Goal: Navigation & Orientation: Find specific page/section

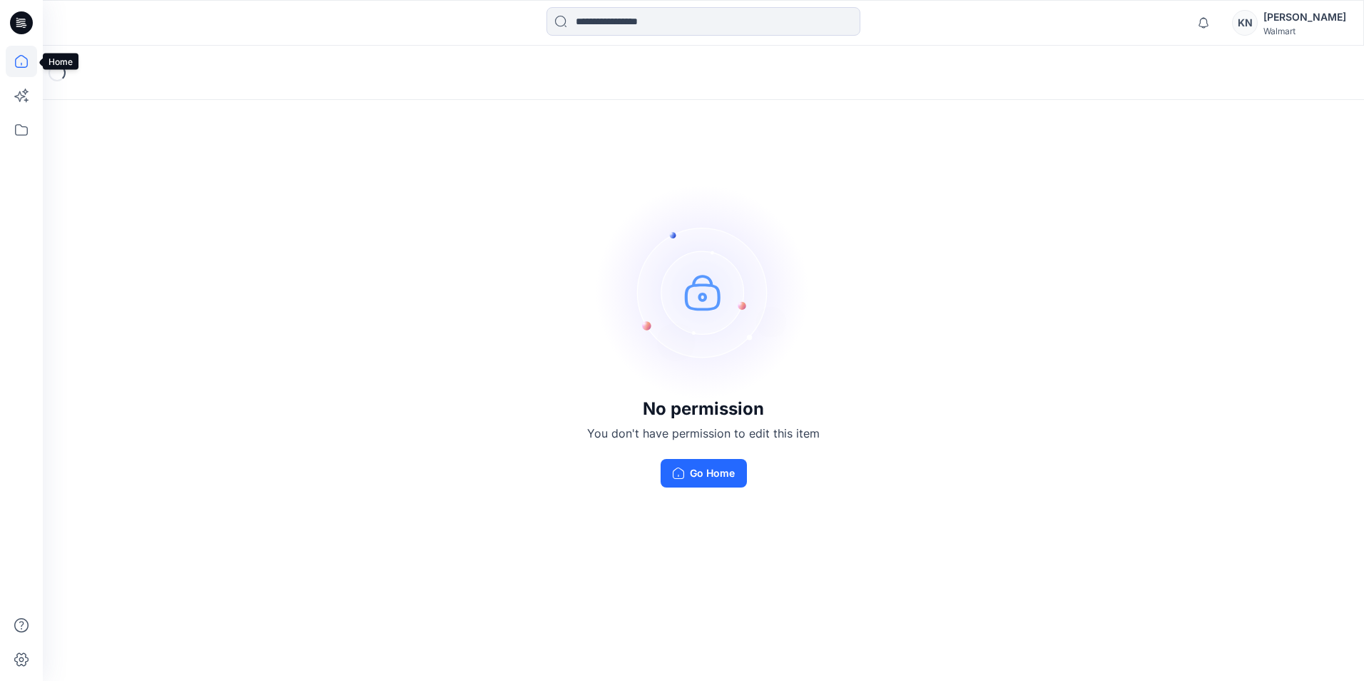
click at [24, 63] on icon at bounding box center [21, 61] width 31 height 31
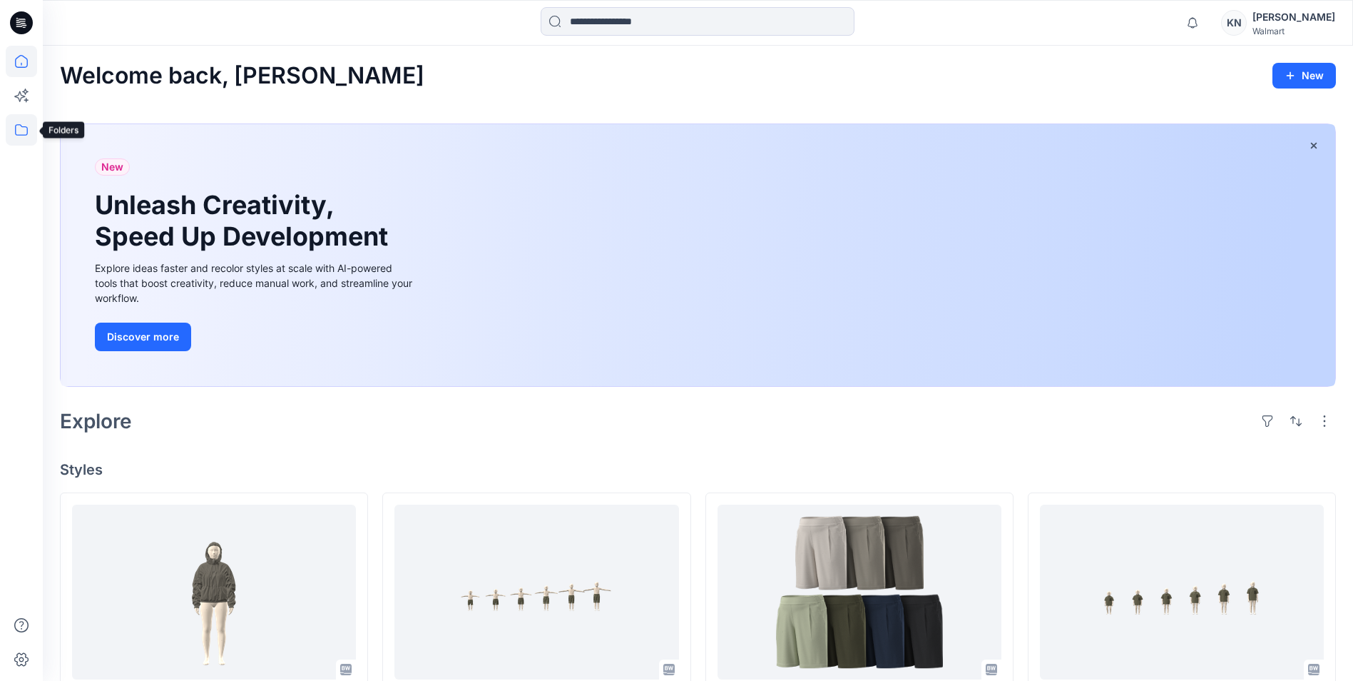
click at [31, 128] on icon at bounding box center [21, 129] width 31 height 31
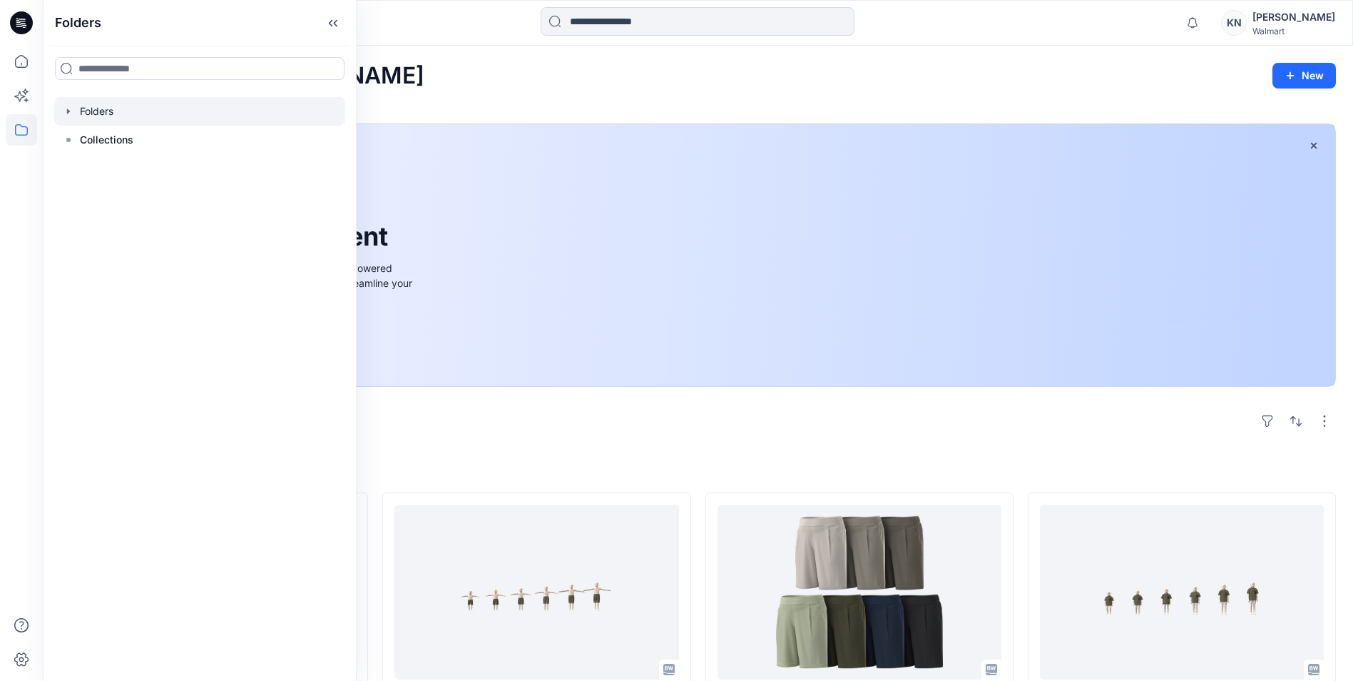
click at [105, 116] on div at bounding box center [199, 111] width 291 height 29
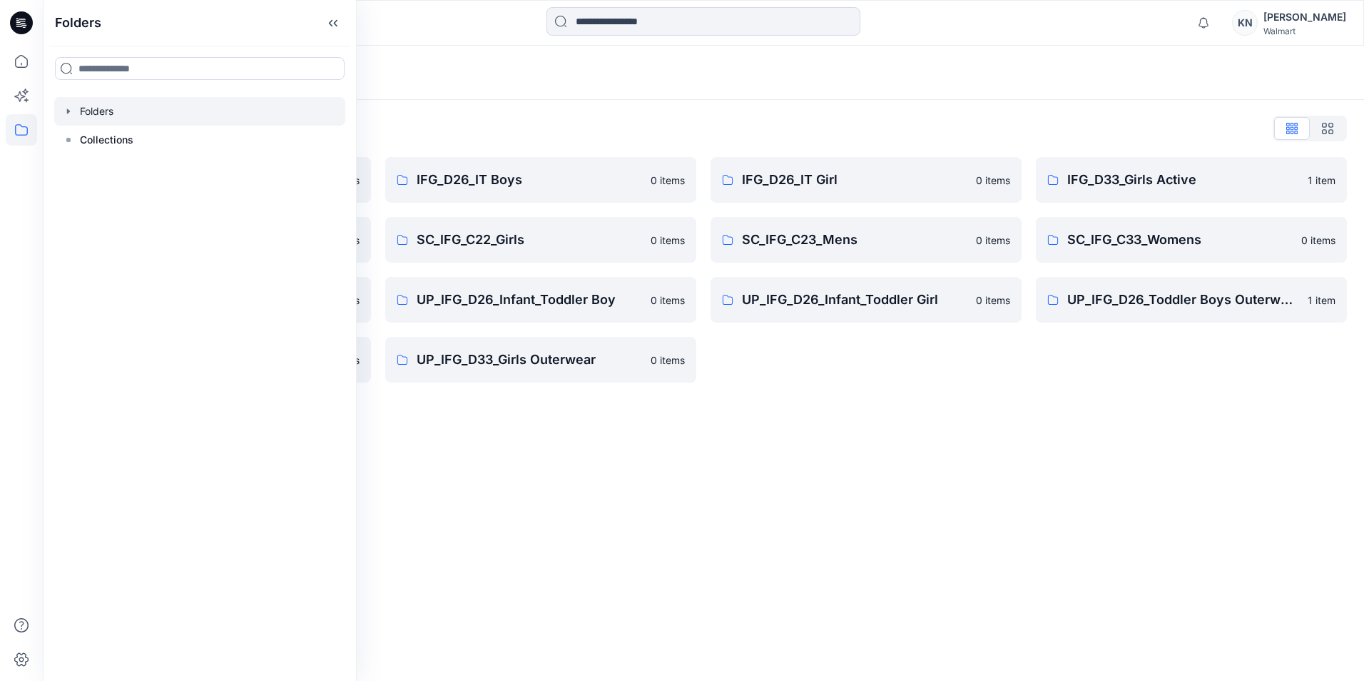
click at [667, 601] on div "Folders Folders List IFG D33 S3 FYE2021 0 items SC_IFG_C22_Boys 0 items UP_IFG …" at bounding box center [703, 363] width 1321 height 635
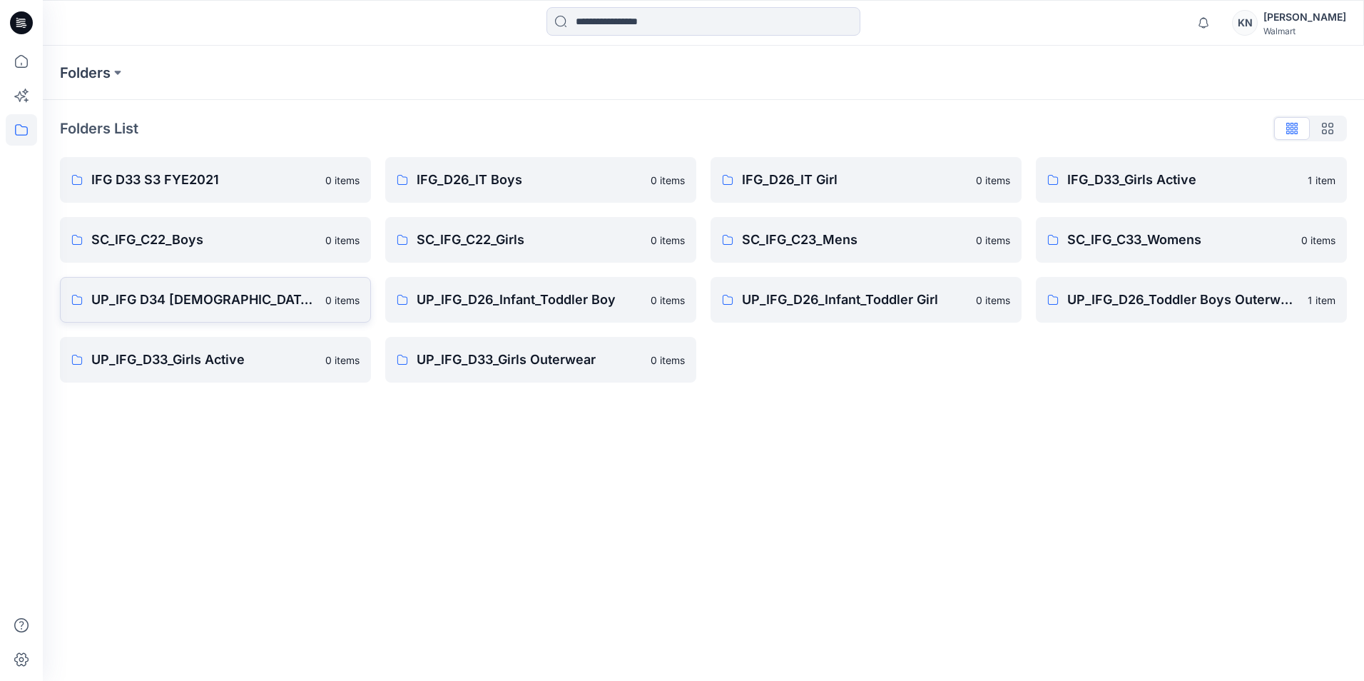
click at [189, 301] on p "UP_IFG D34 [DEMOGRAPHIC_DATA] Active" at bounding box center [203, 300] width 225 height 20
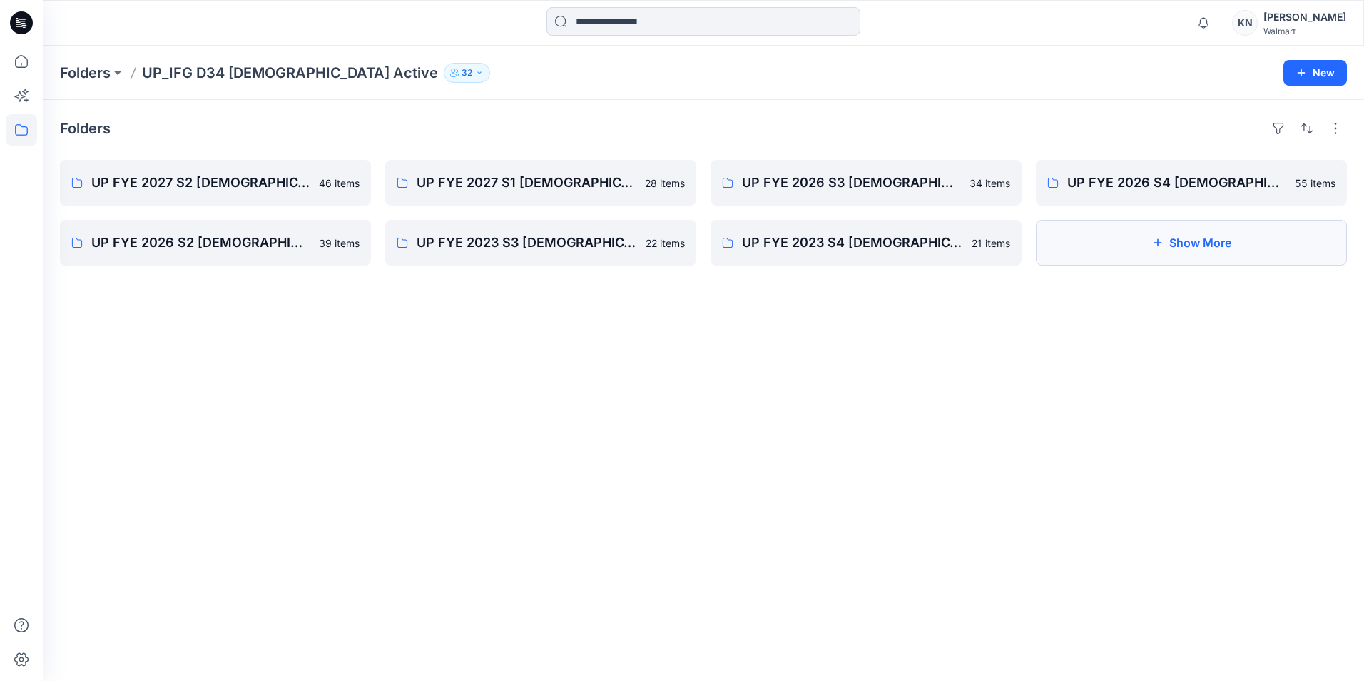
click at [1185, 247] on button "Show More" at bounding box center [1191, 243] width 311 height 46
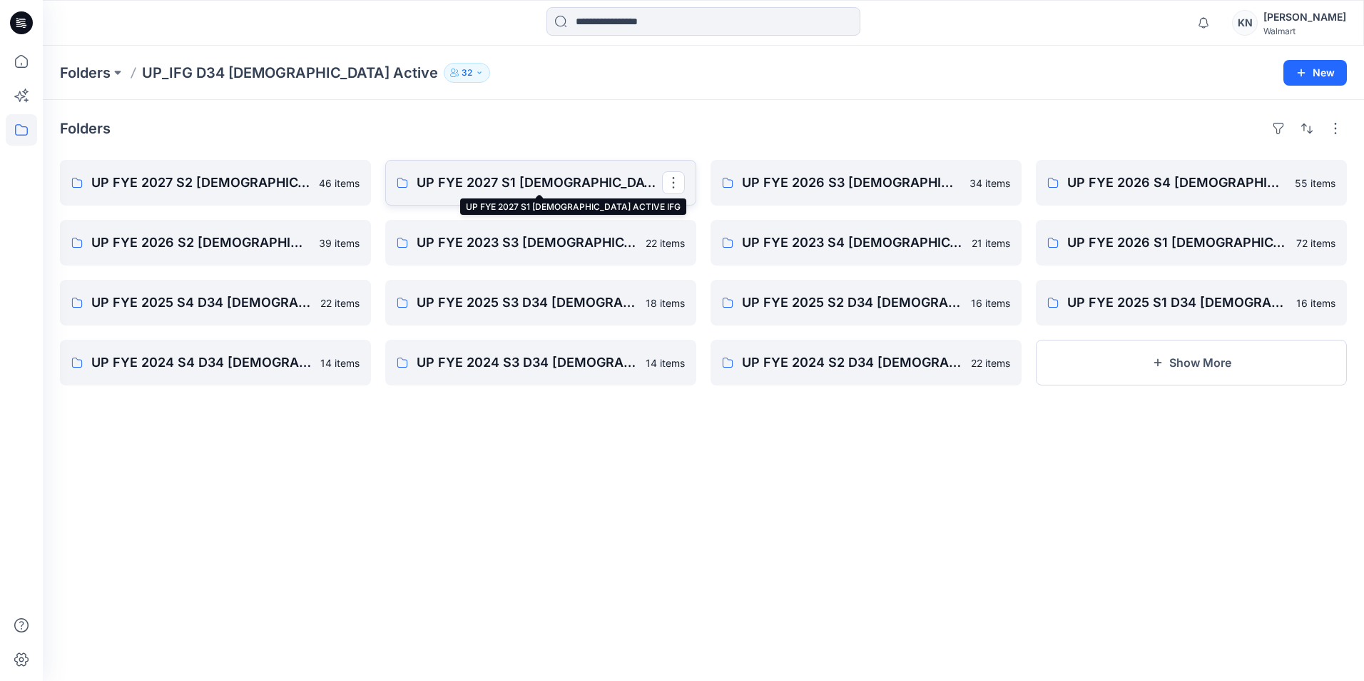
click at [541, 173] on p "UP FYE 2027 S1 [DEMOGRAPHIC_DATA] ACTIVE IFG" at bounding box center [539, 183] width 245 height 20
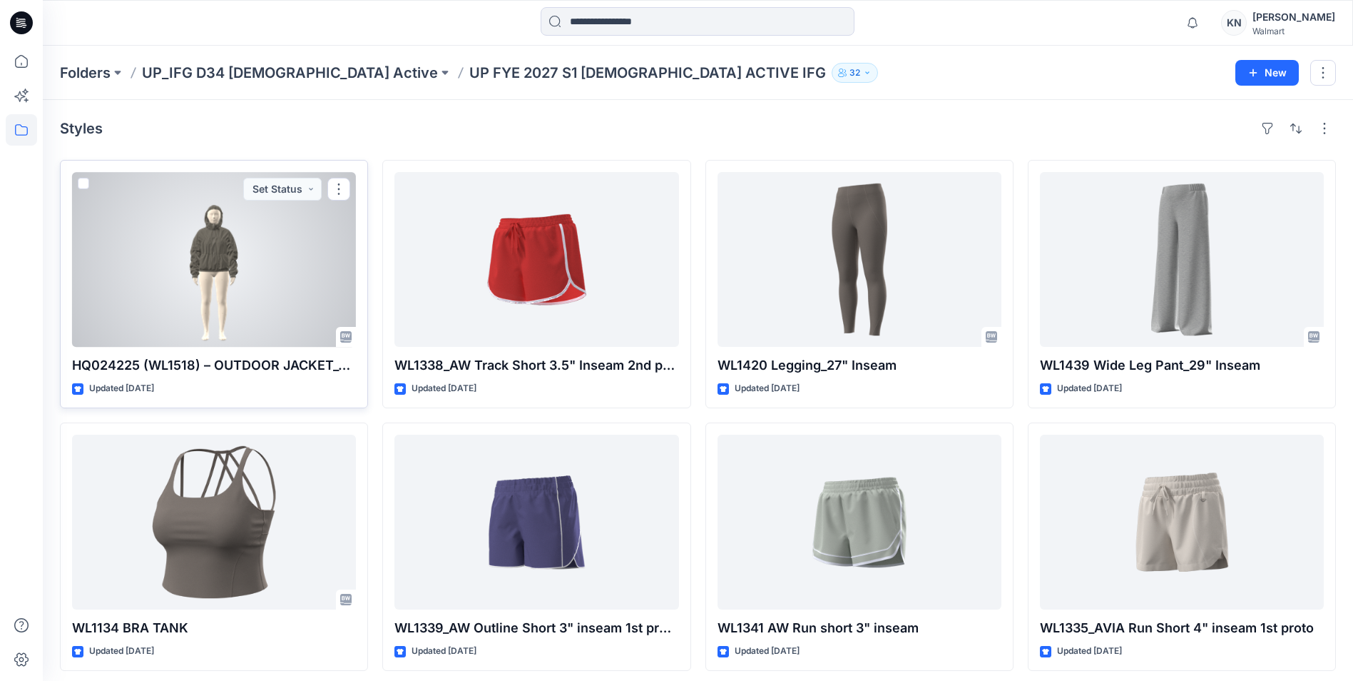
click at [306, 360] on p "HQ024225 (WL1518) – OUTDOOR JACKET_GRADE VERIFICATION" at bounding box center [214, 365] width 284 height 20
